Goal: Contribute content: Contribute content

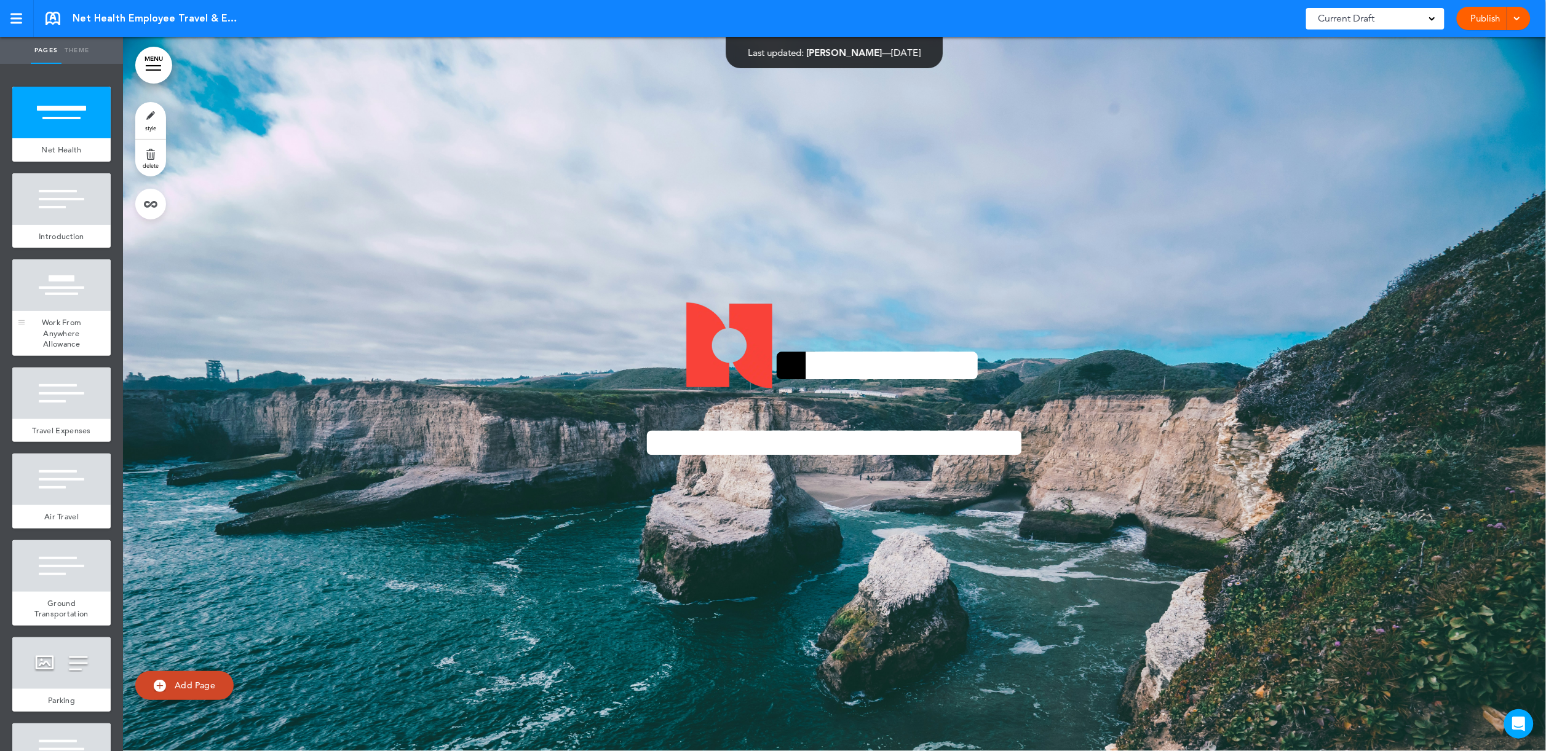
click at [53, 330] on span "Work From Anywhere Allowance" at bounding box center [62, 333] width 40 height 32
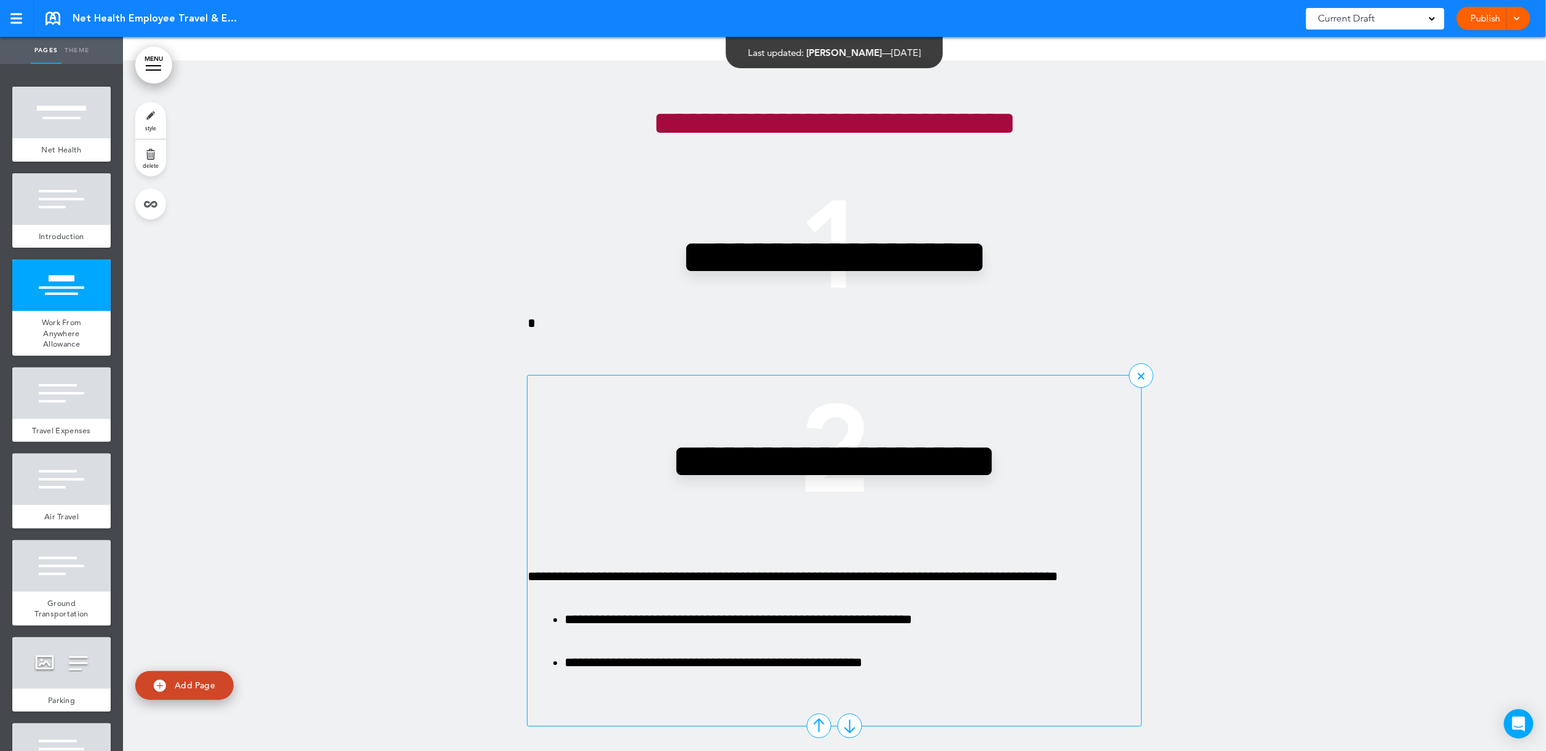
scroll to position [1429, 0]
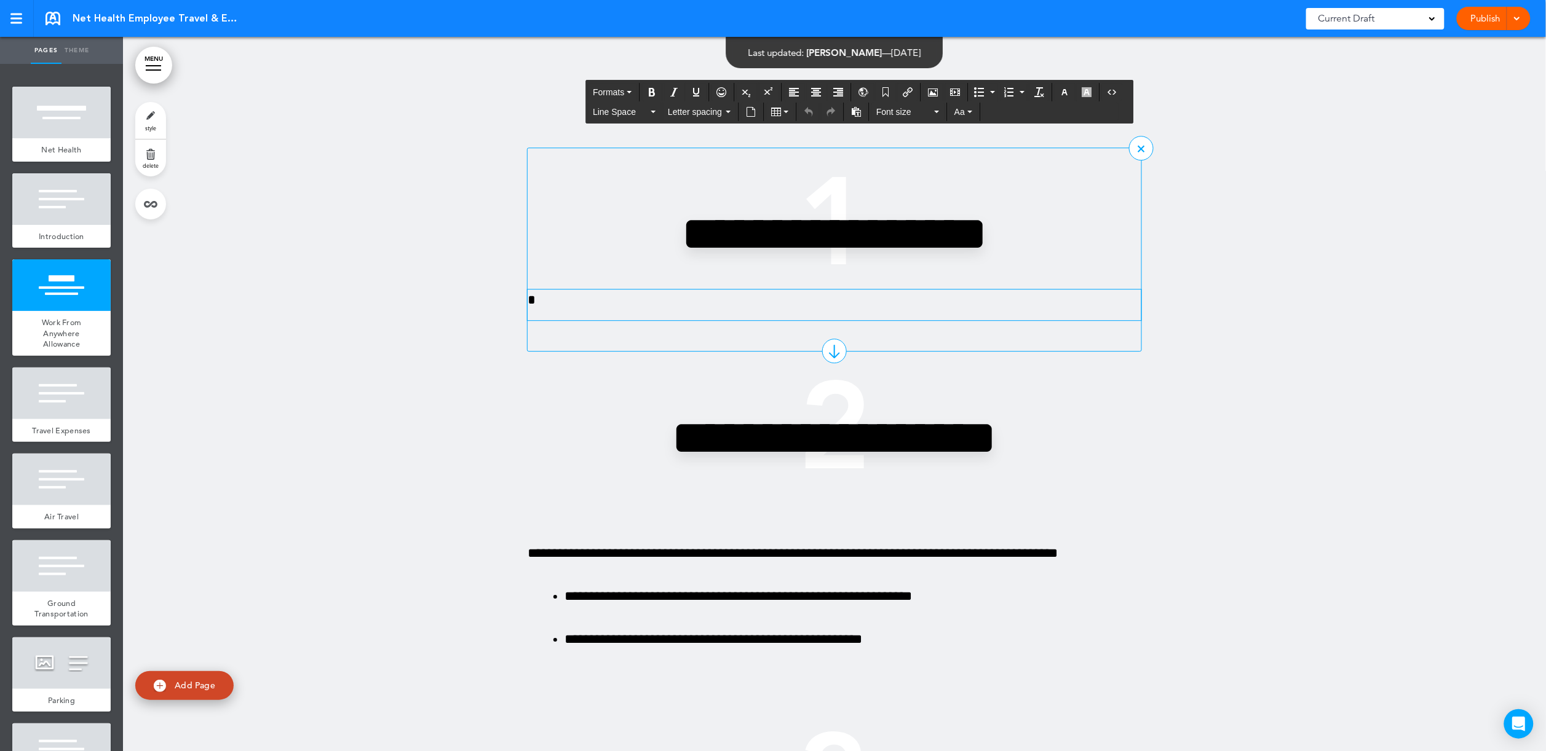
click at [699, 307] on p "*" at bounding box center [834, 301] width 613 height 22
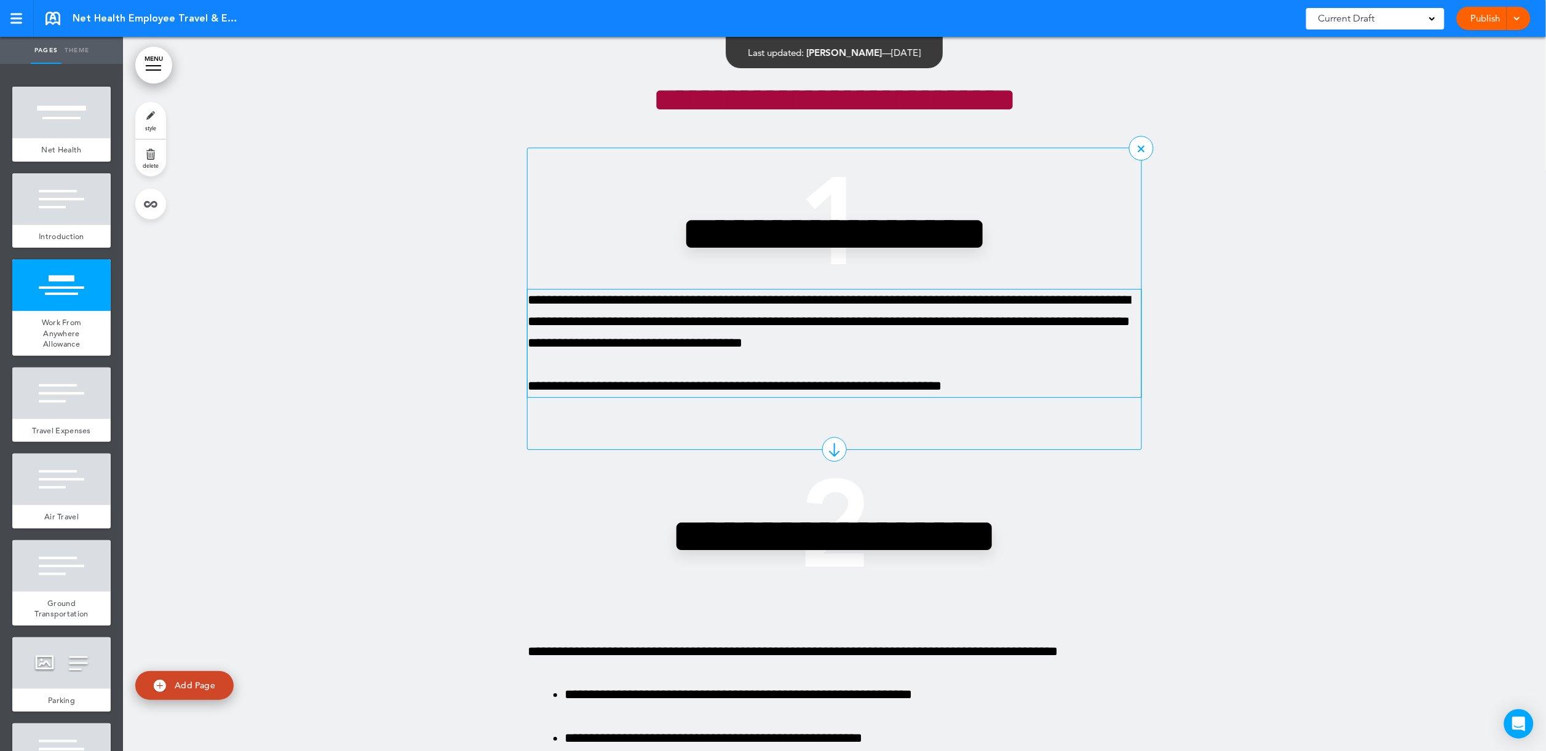
click at [1492, 19] on link "Publish" at bounding box center [1485, 18] width 39 height 23
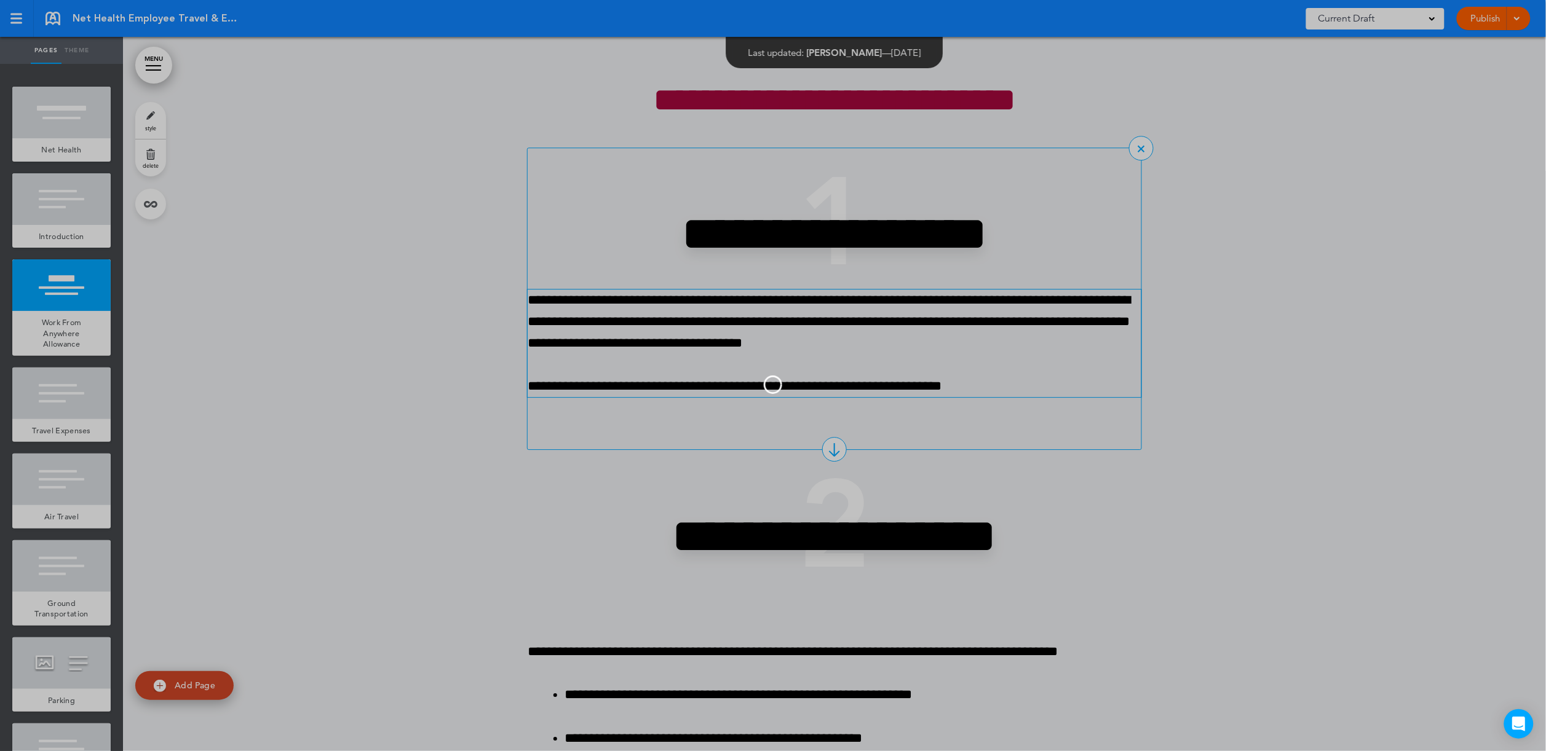
scroll to position [0, 0]
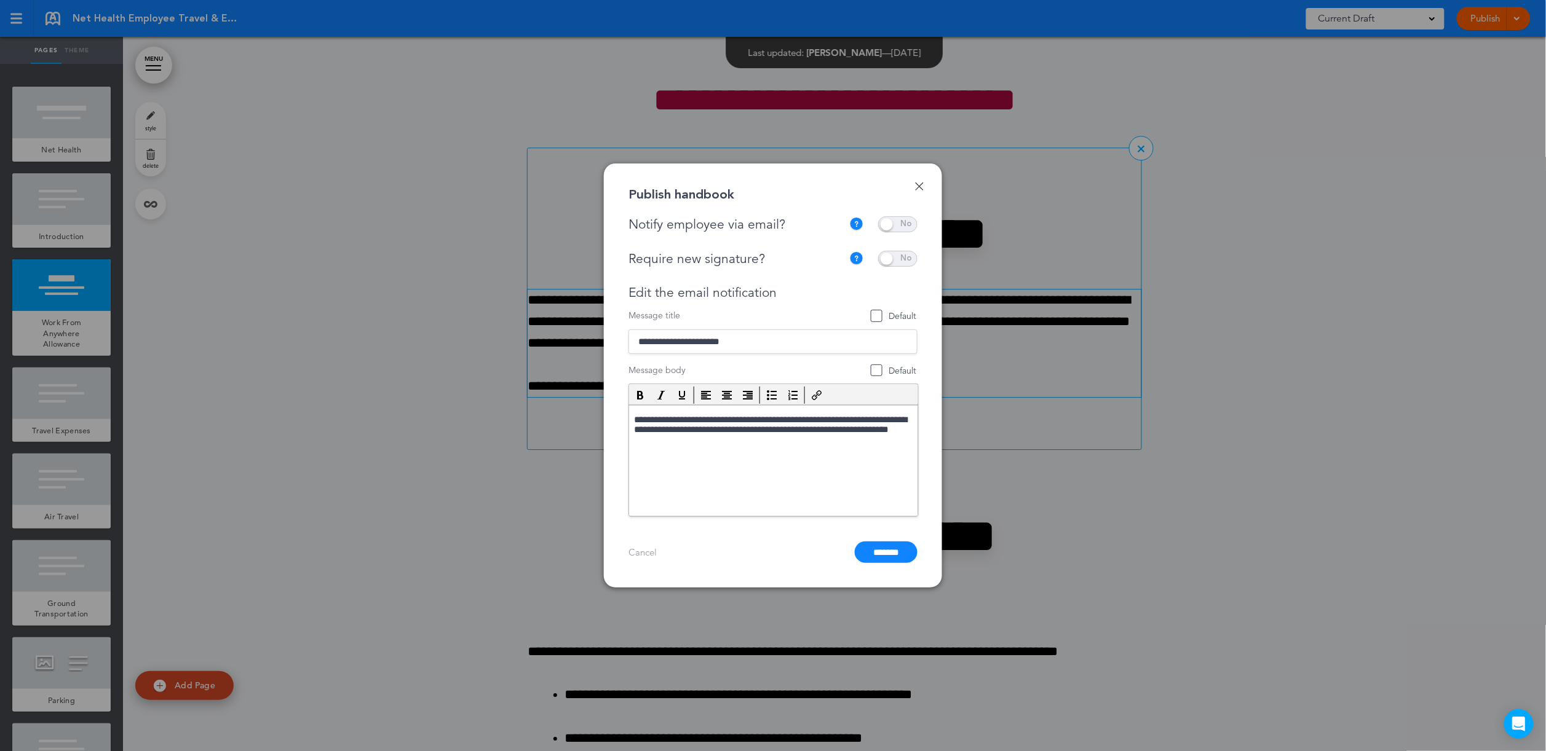
click at [887, 224] on span at bounding box center [897, 224] width 39 height 16
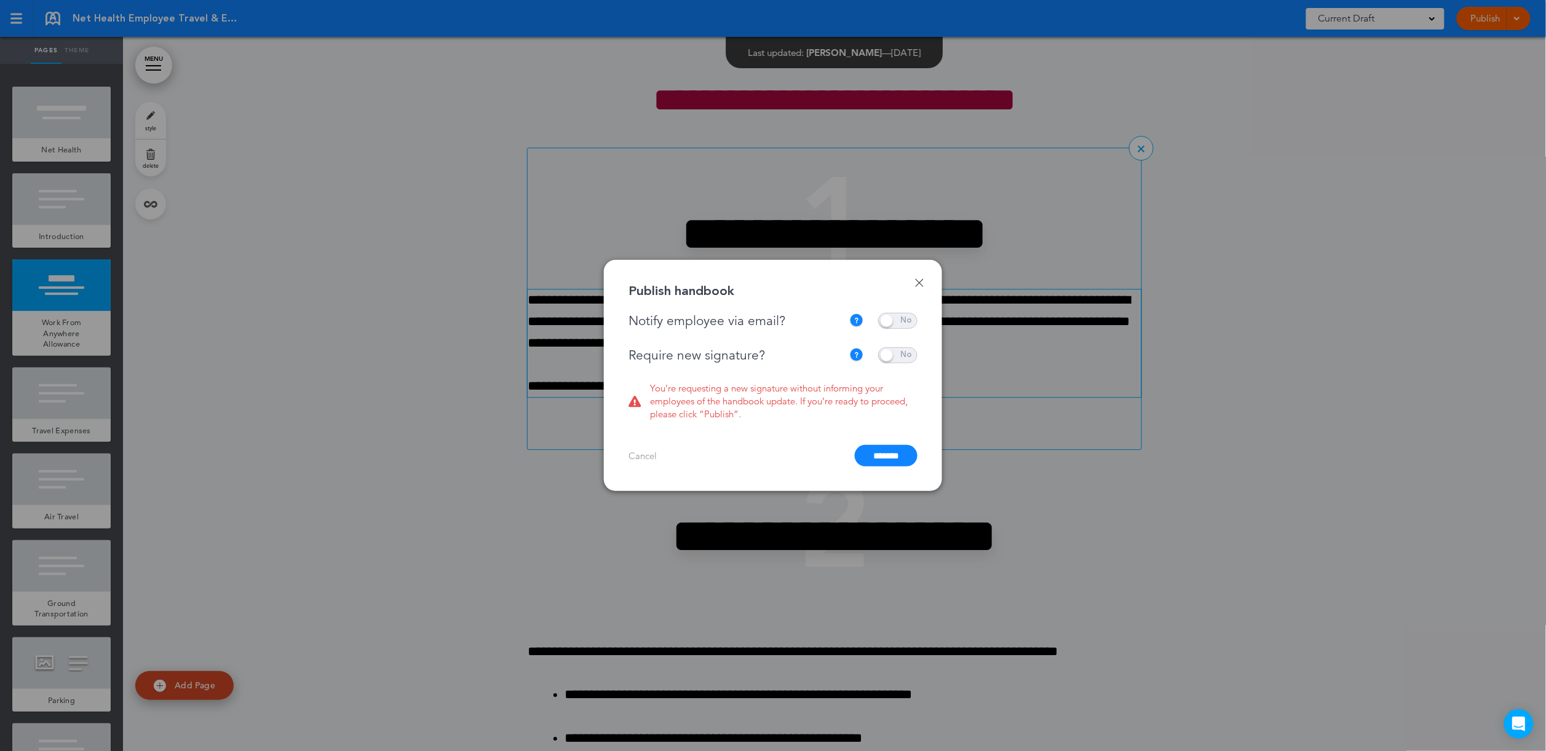
click at [886, 350] on span at bounding box center [897, 355] width 39 height 16
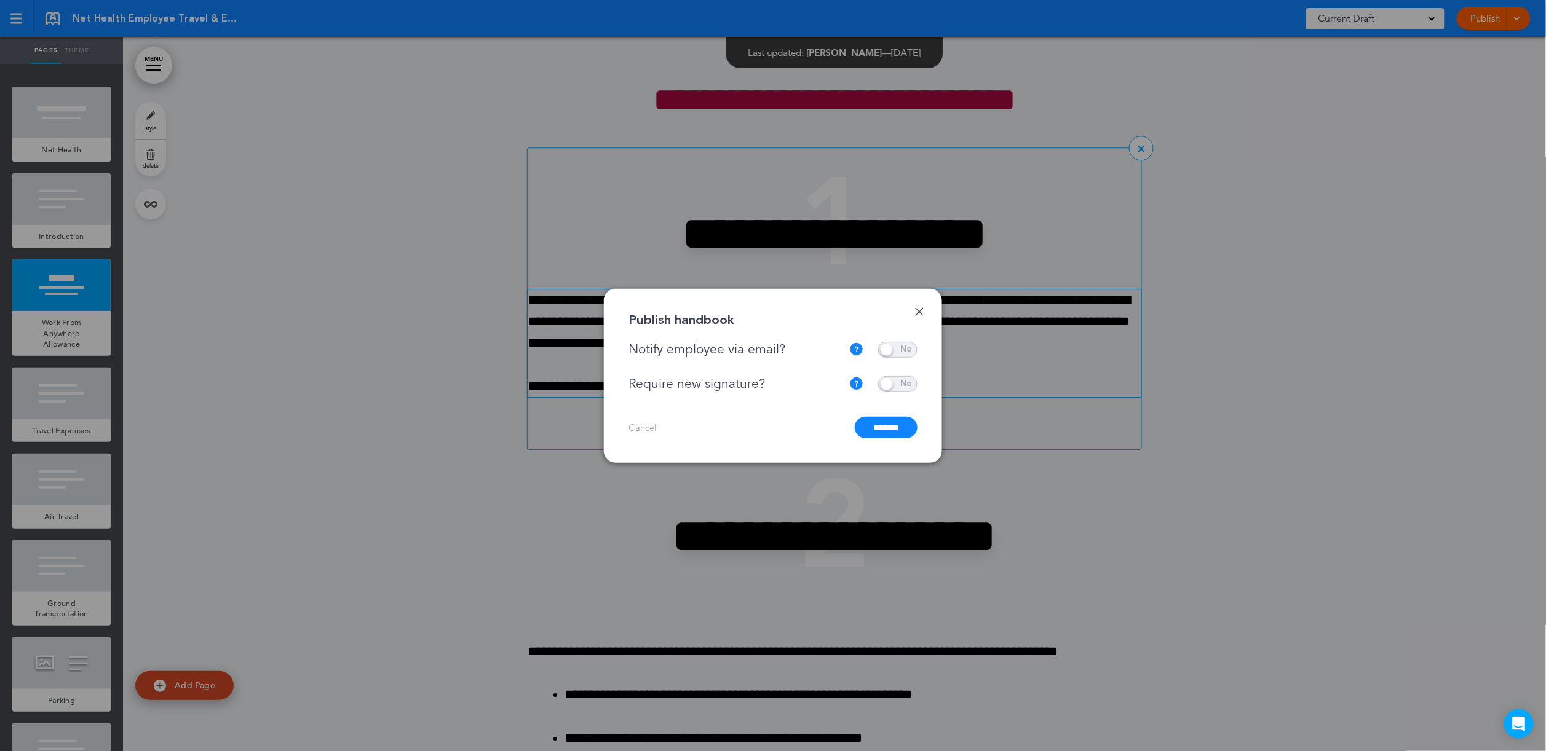
click at [878, 426] on input "*******" at bounding box center [886, 428] width 63 height 22
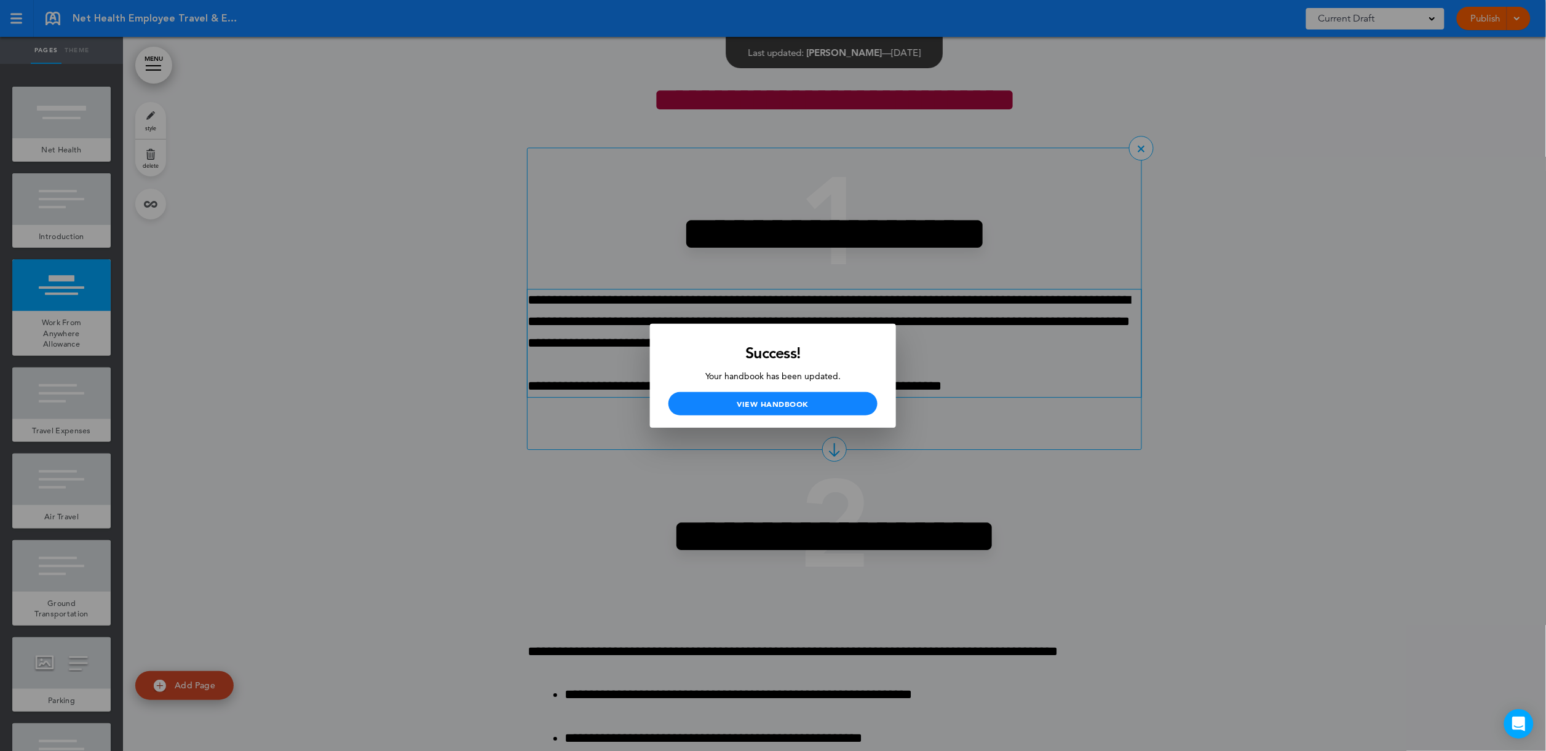
click at [1241, 208] on div at bounding box center [773, 375] width 1546 height 751
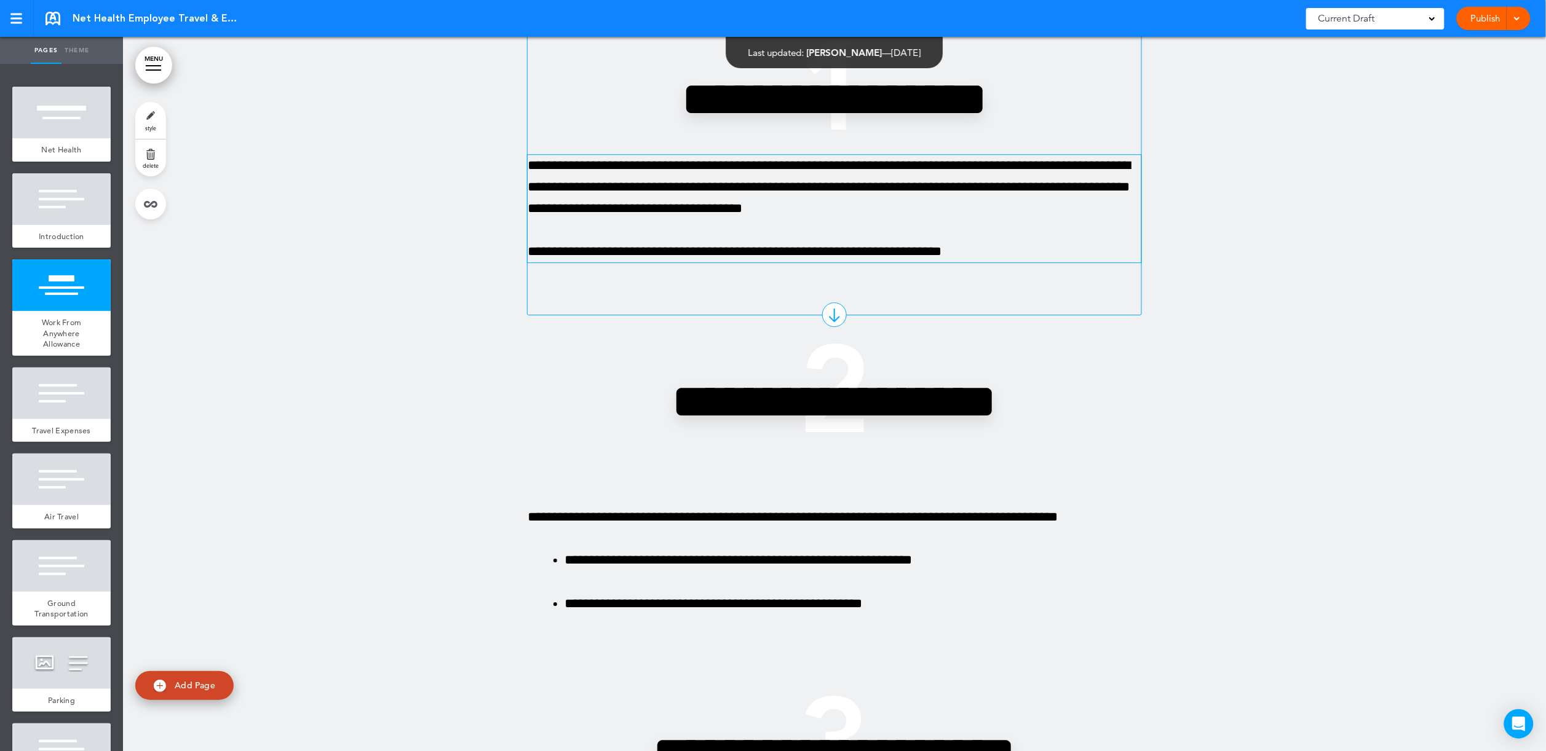
scroll to position [1522, 0]
